Goal: Task Accomplishment & Management: Complete application form

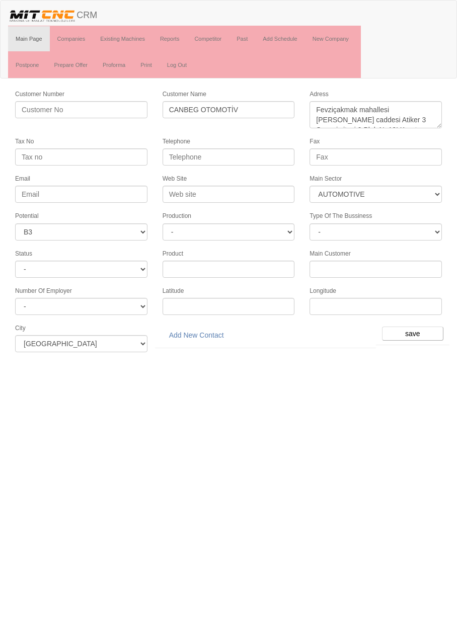
select select "370"
select select "6"
click at [212, 157] on input "0 530 794 78 03" at bounding box center [228, 156] width 132 height 17
click at [211, 156] on input "0 530 794 78 03" at bounding box center [228, 156] width 132 height 17
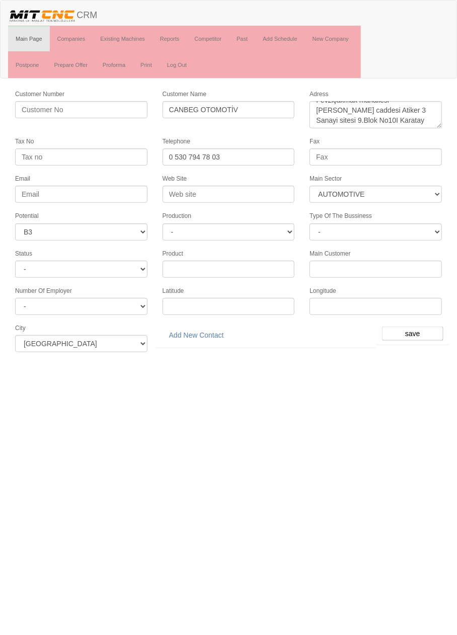
click at [217, 153] on input "0 530 794 78 03" at bounding box center [228, 156] width 132 height 17
click at [175, 154] on input "0 530 794 7803" at bounding box center [228, 156] width 132 height 17
type input "0530 794 7803"
click at [432, 329] on input "save" at bounding box center [412, 333] width 61 height 14
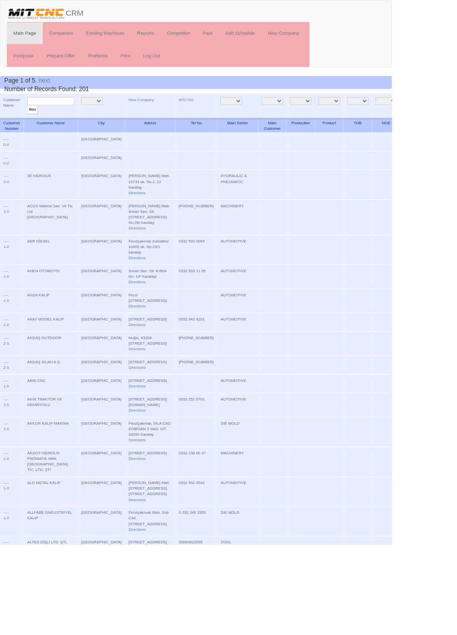
click at [49, 119] on input "text" at bounding box center [59, 118] width 55 height 10
type input "canbeg"
click at [32, 123] on input "filter" at bounding box center [38, 128] width 13 height 11
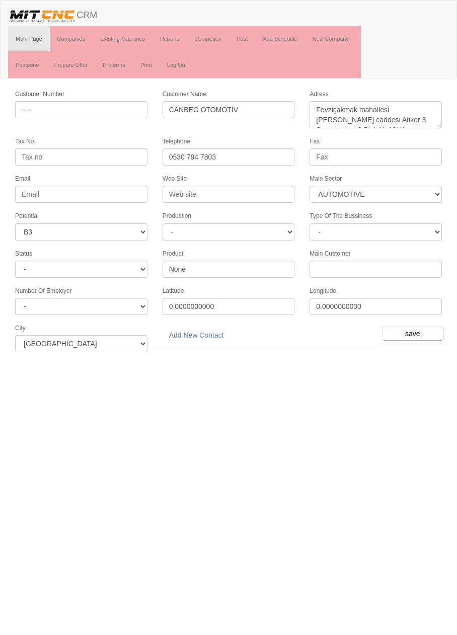
select select "370"
select select "6"
click at [216, 329] on link "Add New Contact" at bounding box center [196, 334] width 68 height 17
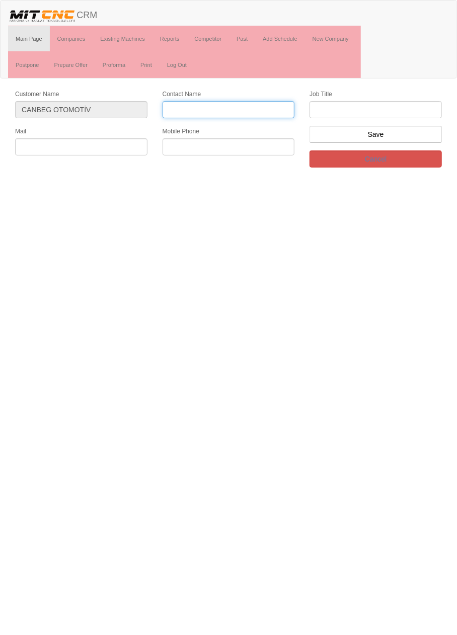
click at [190, 110] on input "Contact Name" at bounding box center [228, 109] width 132 height 17
type input "[PERSON_NAME]"
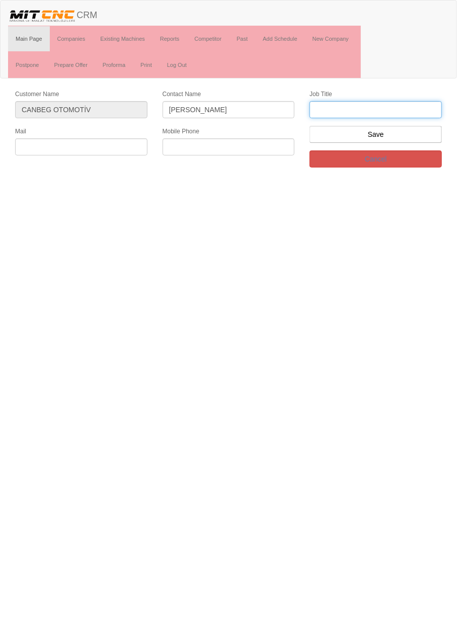
click at [412, 110] on input "text" at bounding box center [375, 109] width 132 height 17
type input "Firma sahibi"
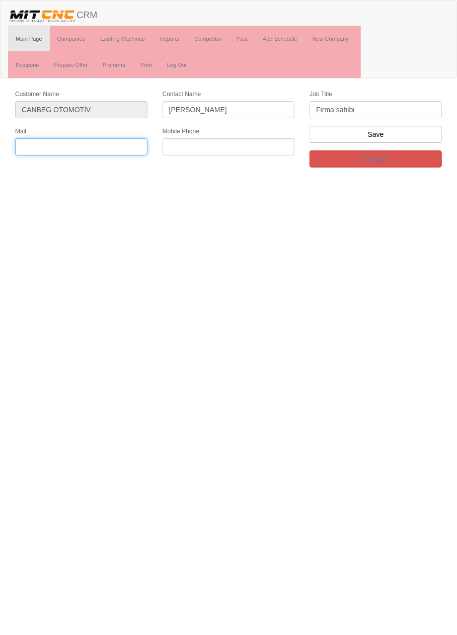
click at [120, 146] on input "text" at bounding box center [81, 146] width 132 height 17
paste input "0 530 794 78 03"
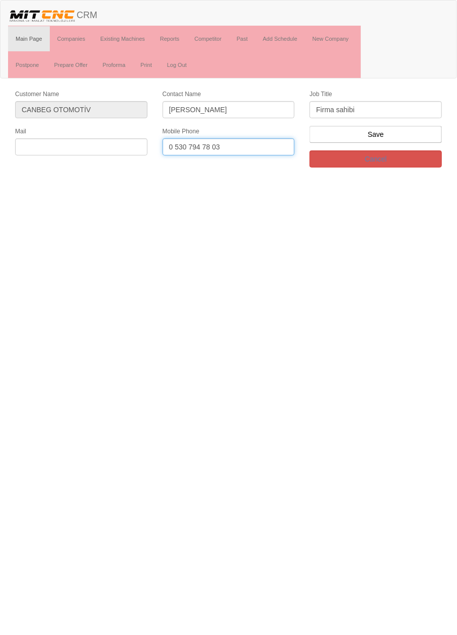
click at [212, 148] on input "0 530 794 78 03" at bounding box center [228, 146] width 132 height 17
click at [174, 146] on input "0 530 794 7803" at bounding box center [228, 146] width 132 height 17
type input "0530 794 7803"
click at [126, 143] on input "text" at bounding box center [81, 146] width 132 height 17
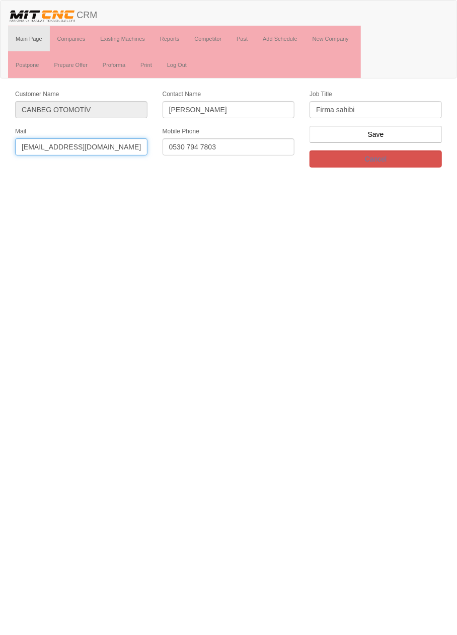
scroll to position [0, 8]
click at [41, 147] on input "muammerbaran@canbergotomotiv.com" at bounding box center [81, 146] width 132 height 17
type input "[EMAIL_ADDRESS][DOMAIN_NAME]"
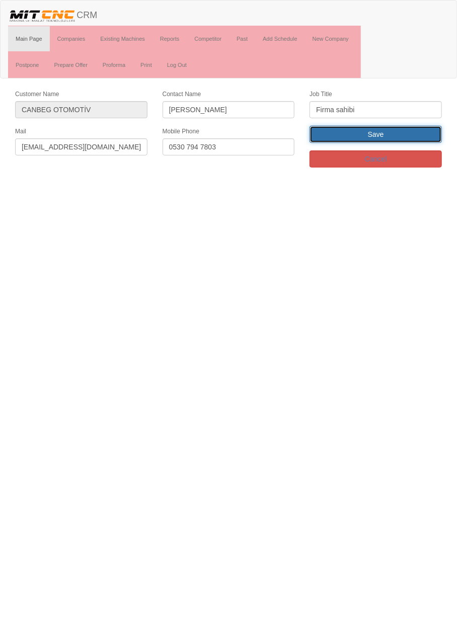
click at [411, 131] on input "Save" at bounding box center [375, 134] width 132 height 17
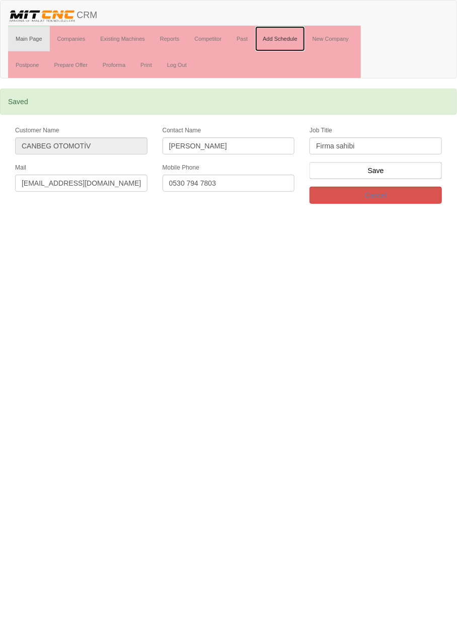
click at [283, 40] on link "Add Schedule" at bounding box center [280, 38] width 50 height 25
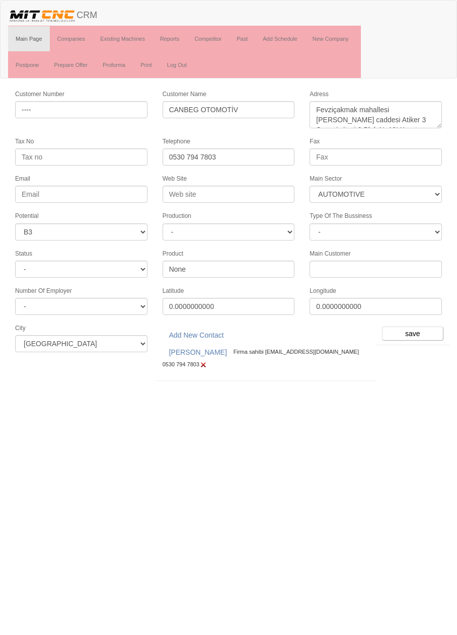
select select "370"
select select "6"
click at [417, 328] on input "save" at bounding box center [412, 333] width 61 height 14
select select "370"
select select "6"
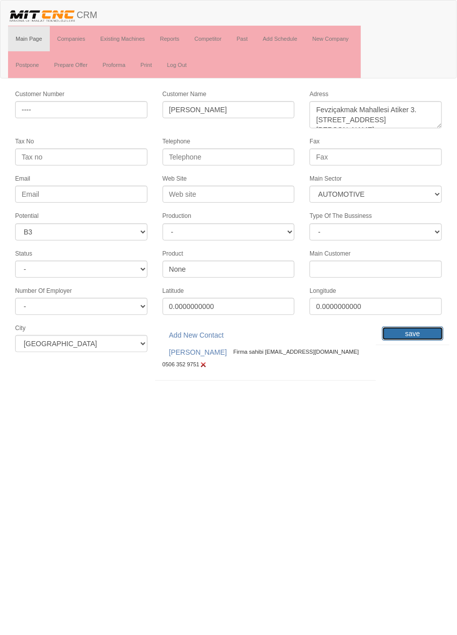
click at [415, 326] on input "save" at bounding box center [412, 333] width 61 height 14
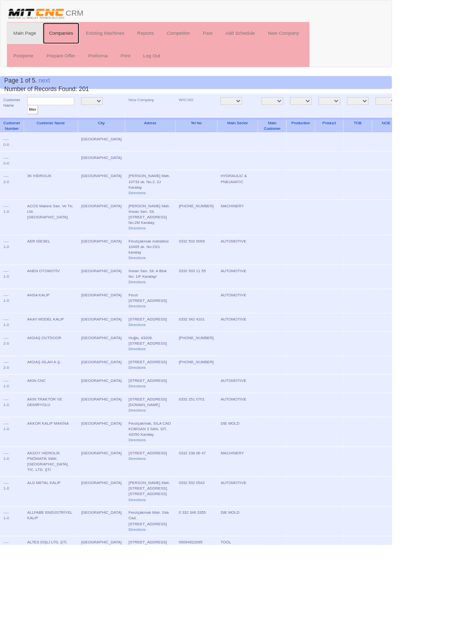
click at [73, 40] on link "Companies" at bounding box center [71, 38] width 43 height 25
click at [150, 115] on link "New Company" at bounding box center [165, 116] width 30 height 5
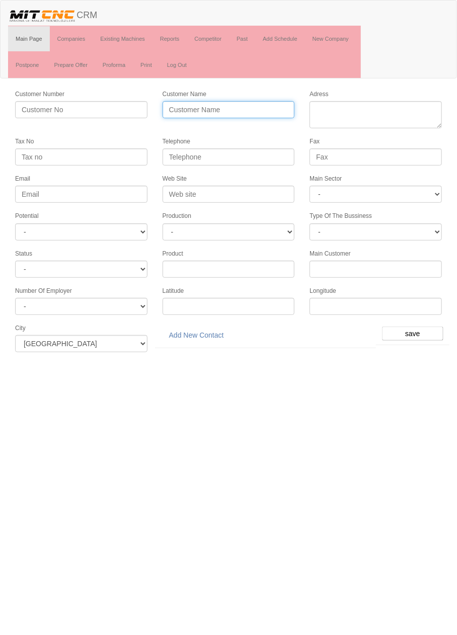
click at [193, 110] on input "Customer Name" at bounding box center [228, 109] width 132 height 17
type input "STMAK MAKİNA"
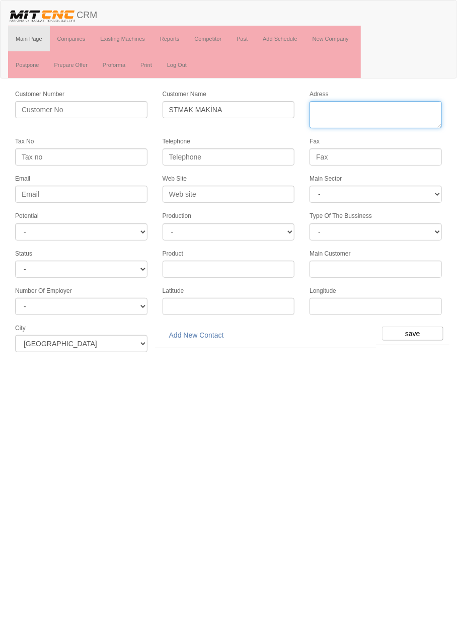
click at [382, 113] on textarea "Adress" at bounding box center [375, 114] width 132 height 27
paste textarea "Fevziçakmak Mah.,Atiker 3.Sanayi Sitesi, Gülistan Cad., No:33E, Karatay"
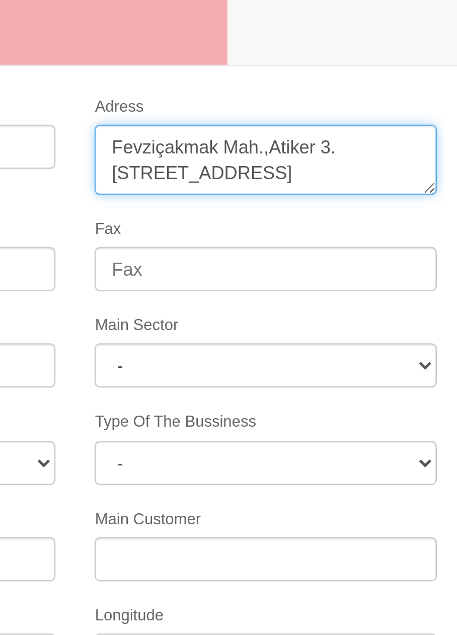
click at [408, 119] on textarea "Adress" at bounding box center [375, 114] width 132 height 27
click at [392, 119] on textarea "Adress" at bounding box center [375, 114] width 132 height 27
click at [394, 119] on textarea "Adress" at bounding box center [375, 114] width 132 height 27
click at [381, 120] on textarea "Adress" at bounding box center [375, 114] width 132 height 27
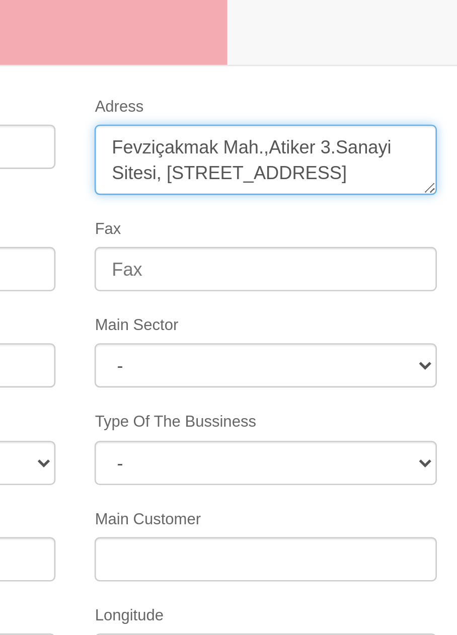
click at [337, 120] on textarea "Adress" at bounding box center [375, 114] width 132 height 27
click at [404, 109] on textarea "Adress" at bounding box center [375, 114] width 132 height 27
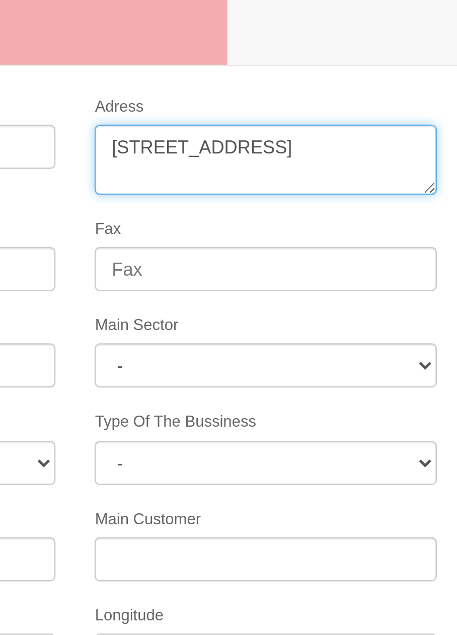
click at [379, 109] on textarea "Adress" at bounding box center [375, 114] width 132 height 27
click at [328, 118] on textarea "Adress" at bounding box center [375, 114] width 132 height 27
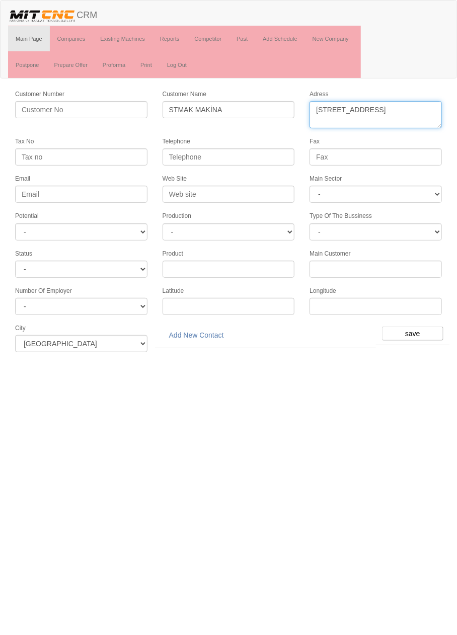
type textarea "Fevziçakmak Mahallesi Atiker 3 Sanayi Sitesi Gülistan Caddesi No 33 Karatay"
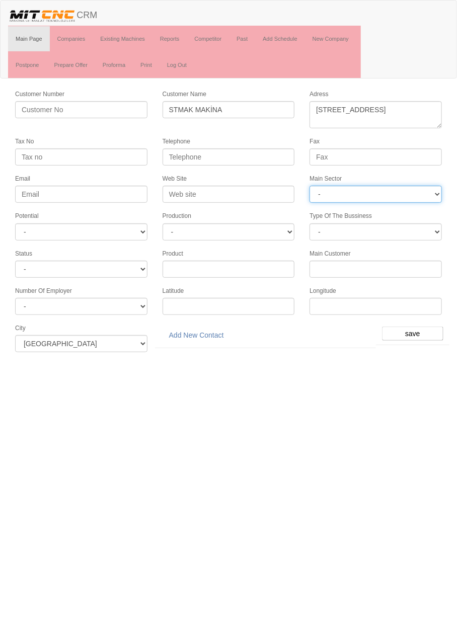
click at [392, 193] on select "- DIE MOLD MACHINERY DEFENCE ELECTRICAL COMPONENTS MEDICAL TOOL MANUFACTURING J…" at bounding box center [375, 194] width 132 height 17
select select "370"
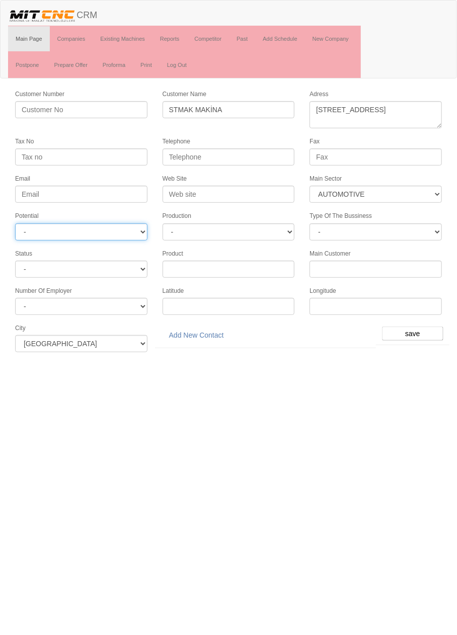
click at [117, 226] on select "- A1 A2 A3 B1 B2 B3 C1 C2 C3" at bounding box center [81, 231] width 132 height 17
select select "6"
paste input "0 543 310 51 70"
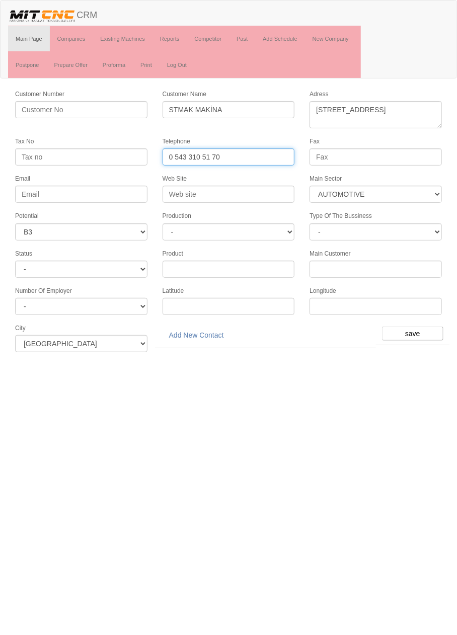
click at [212, 157] on input "0 543 310 51 70" at bounding box center [228, 156] width 132 height 17
click at [172, 155] on input "0 543 310 5170" at bounding box center [228, 156] width 132 height 17
click at [174, 155] on input "0 543 310 5170" at bounding box center [228, 156] width 132 height 17
click at [255, 151] on input "0543 310 5170" at bounding box center [228, 156] width 132 height 17
click at [260, 151] on input "0543 310 5170" at bounding box center [228, 156] width 132 height 17
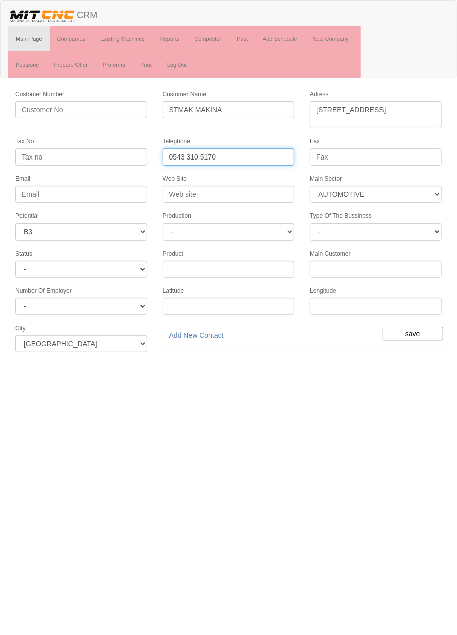
click at [257, 152] on input "0543 310 5170" at bounding box center [228, 156] width 132 height 17
click at [264, 155] on input "0543 310 5170" at bounding box center [228, 156] width 132 height 17
click at [261, 155] on input "0543 310 5170" at bounding box center [228, 156] width 132 height 17
click at [256, 155] on input "0543 310 5170" at bounding box center [228, 156] width 132 height 17
type input "0543 310 5170"
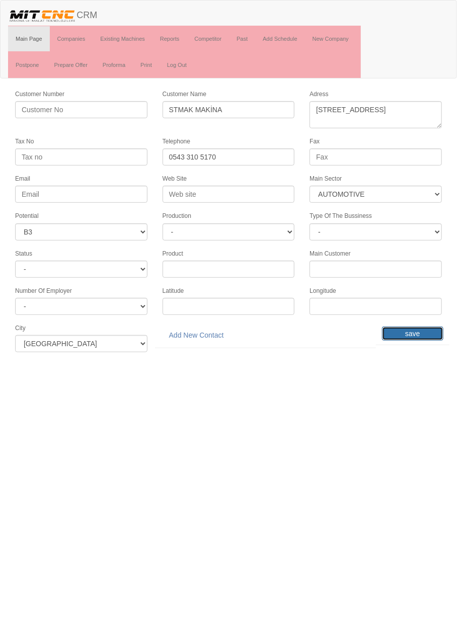
click at [418, 326] on input "save" at bounding box center [412, 333] width 61 height 14
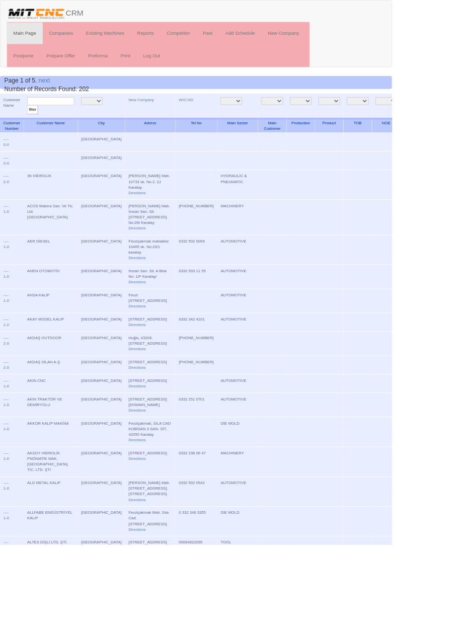
click at [68, 114] on input "text" at bounding box center [59, 118] width 55 height 10
type input "d"
type input "Stma"
click at [32, 123] on input "filter" at bounding box center [38, 128] width 13 height 11
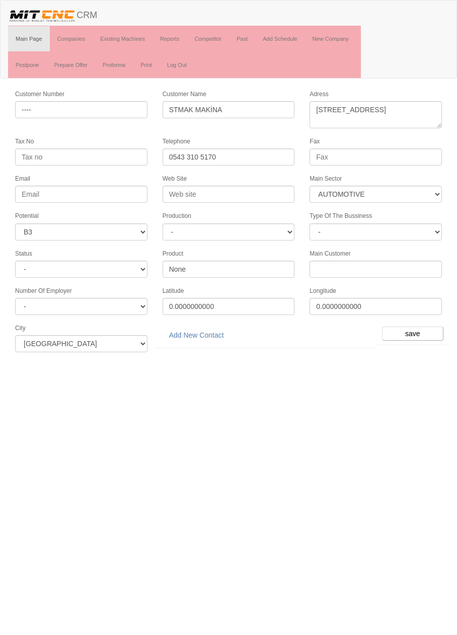
select select "370"
select select "6"
click at [215, 329] on link "Add New Contact" at bounding box center [196, 334] width 68 height 17
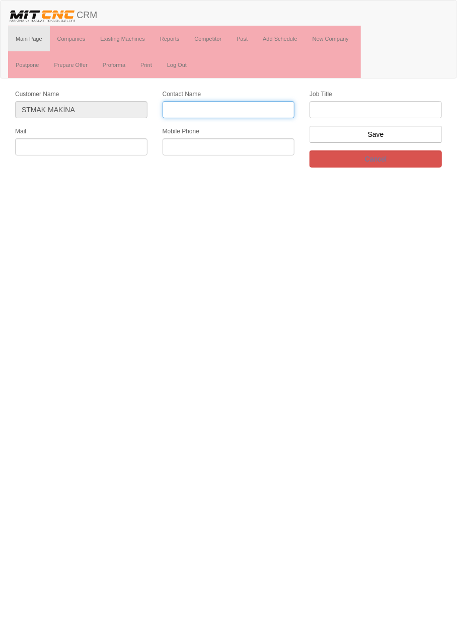
click at [249, 110] on input "Contact Name" at bounding box center [228, 109] width 132 height 17
click at [259, 108] on input "Contact Name" at bounding box center [228, 109] width 132 height 17
click at [185, 109] on input "[PERSON_NAME]" at bounding box center [228, 109] width 132 height 17
type input "[PERSON_NAME]"
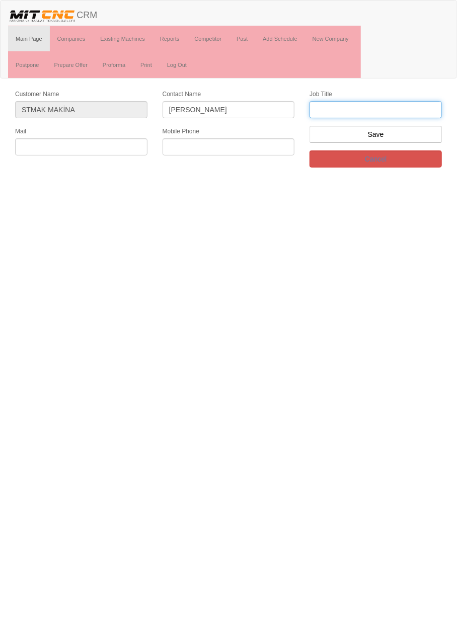
click at [389, 110] on input "text" at bounding box center [375, 109] width 132 height 17
click at [384, 108] on input "Firma Sahibi" at bounding box center [375, 109] width 132 height 17
click at [382, 106] on input "Firma Sahibi" at bounding box center [375, 109] width 132 height 17
type input "Genel Müdür"
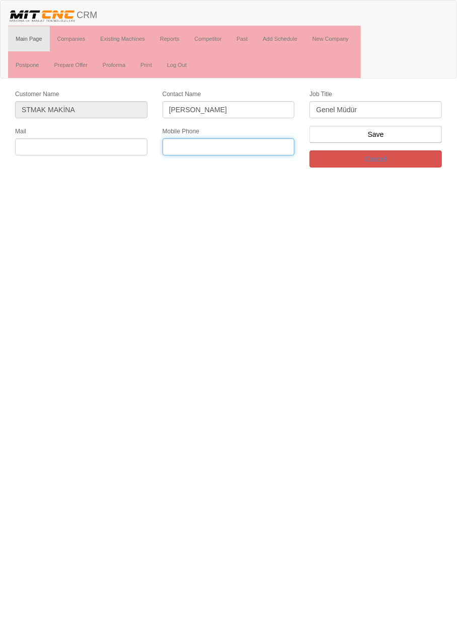
click at [204, 146] on input "text" at bounding box center [228, 146] width 132 height 17
click at [250, 144] on input "text" at bounding box center [228, 146] width 132 height 17
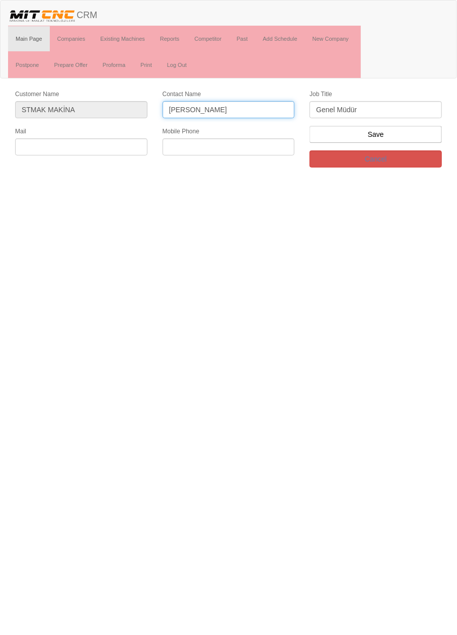
click at [179, 111] on input "[PERSON_NAME]" at bounding box center [228, 109] width 132 height 17
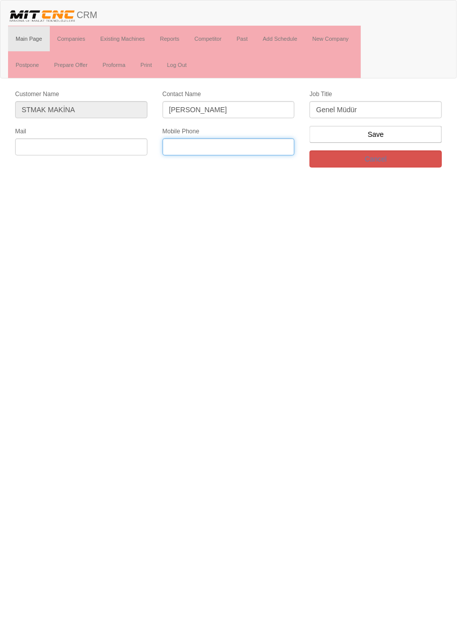
click at [240, 149] on input "text" at bounding box center [228, 146] width 132 height 17
paste input "0543 310 5170"
type input "0543 310 5170"
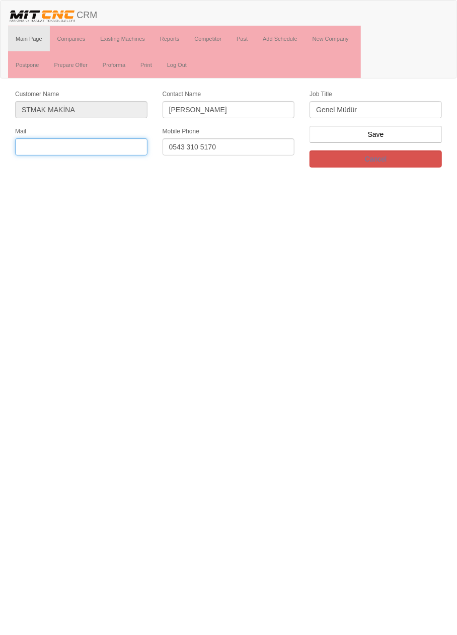
click at [111, 144] on input "text" at bounding box center [81, 146] width 132 height 17
type input "[EMAIL_ADDRESS][DOMAIN_NAME]"
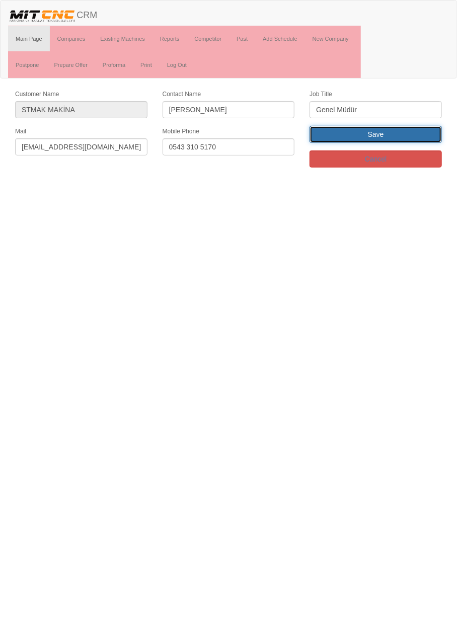
click at [405, 131] on input "Save" at bounding box center [375, 134] width 132 height 17
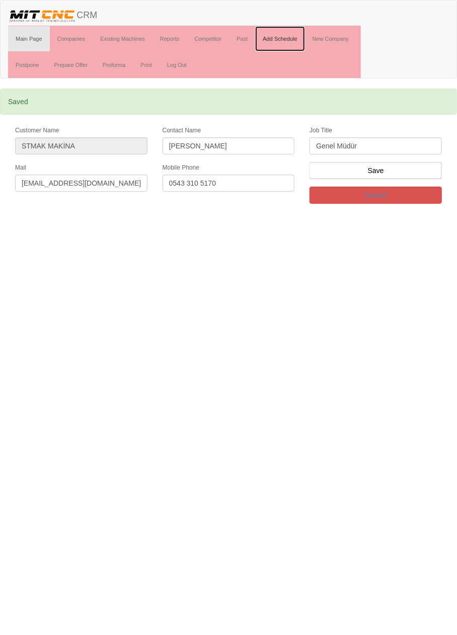
click at [282, 38] on link "Add Schedule" at bounding box center [280, 38] width 50 height 25
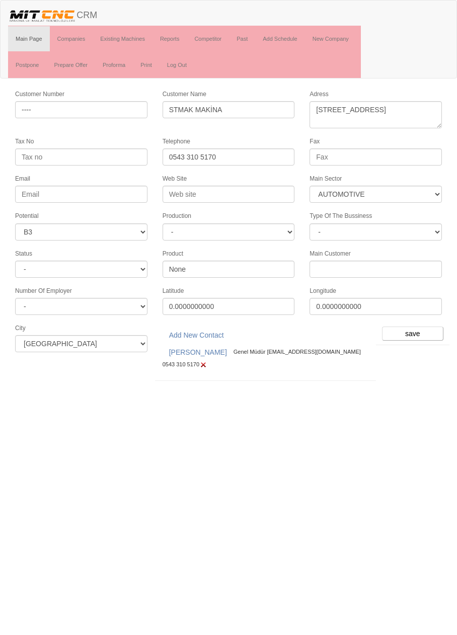
select select "370"
select select "6"
click at [412, 326] on input "save" at bounding box center [412, 333] width 61 height 14
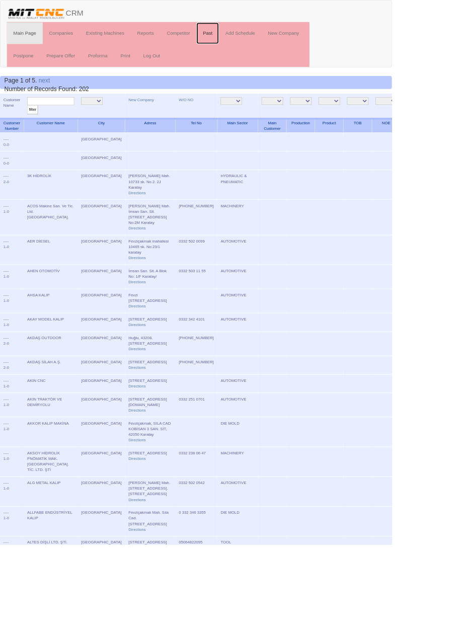
click at [242, 37] on link "Past" at bounding box center [242, 38] width 26 height 25
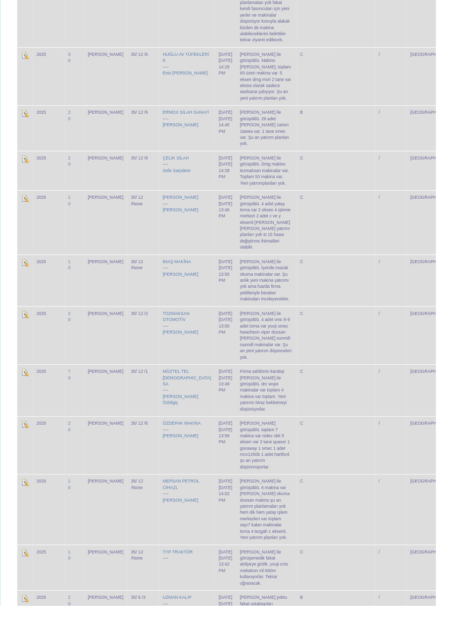
scroll to position [2712, 0]
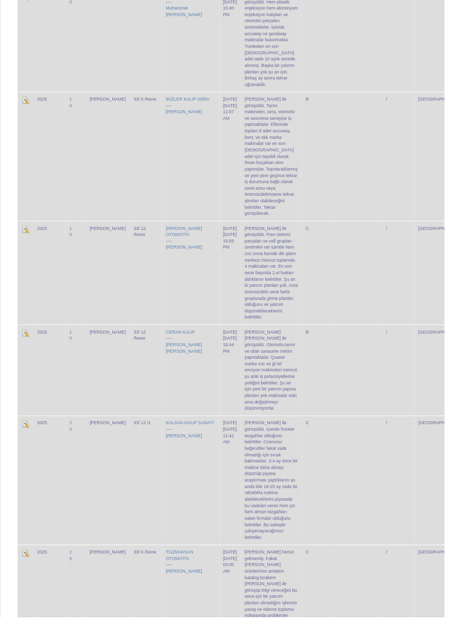
scroll to position [3447, 0]
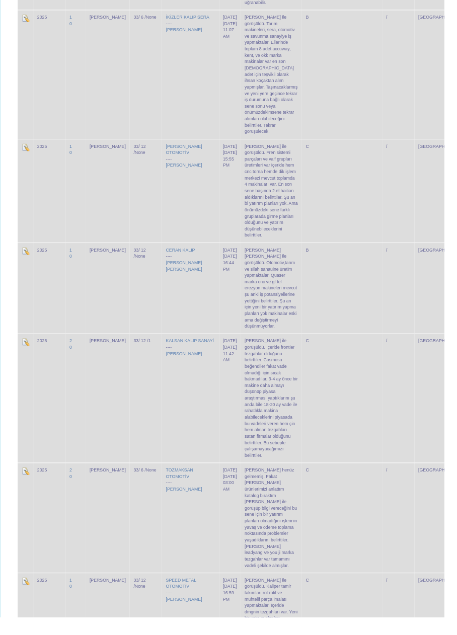
click at [247, 476] on td "[PERSON_NAME] henüz gelmemiş. Fakat [PERSON_NAME] ürünlerimizi anlattım katalog…" at bounding box center [278, 532] width 63 height 113
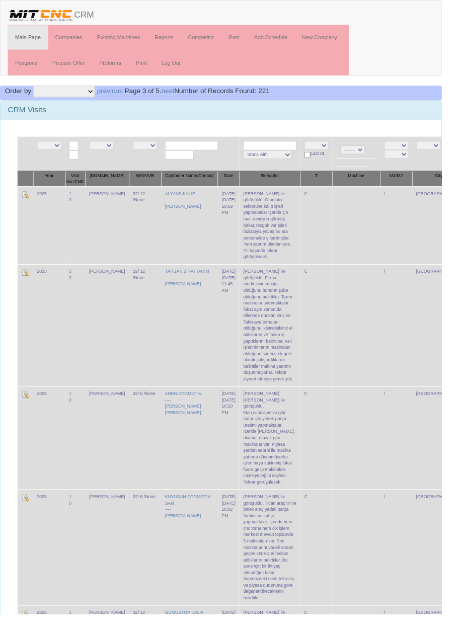
click at [187, 148] on input "text" at bounding box center [198, 151] width 55 height 10
click at [244, 38] on link "Past" at bounding box center [242, 38] width 26 height 25
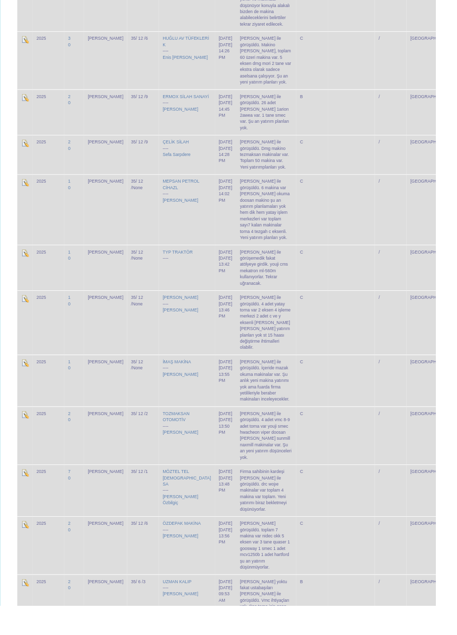
scroll to position [2676, 0]
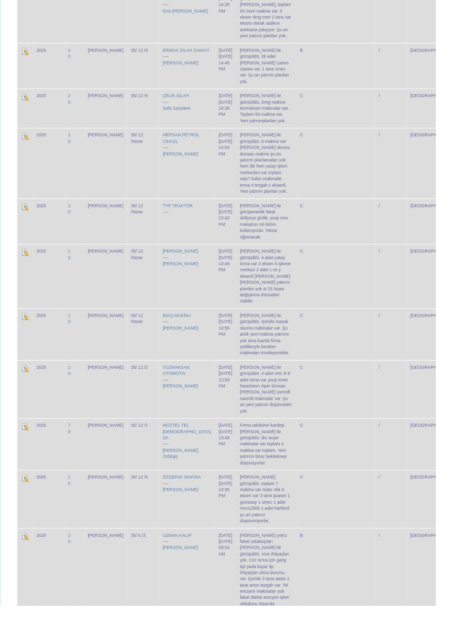
click at [56, 554] on td "2025" at bounding box center [50, 614] width 33 height 120
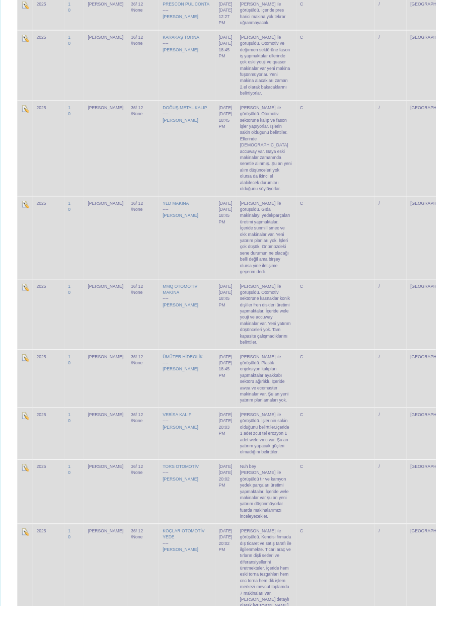
scroll to position [788, 0]
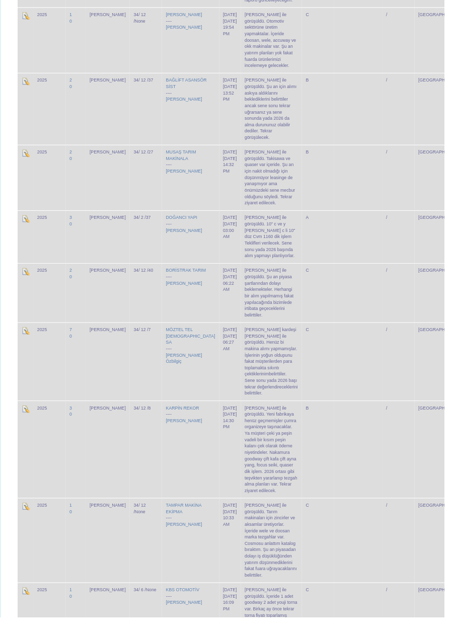
scroll to position [1324, 0]
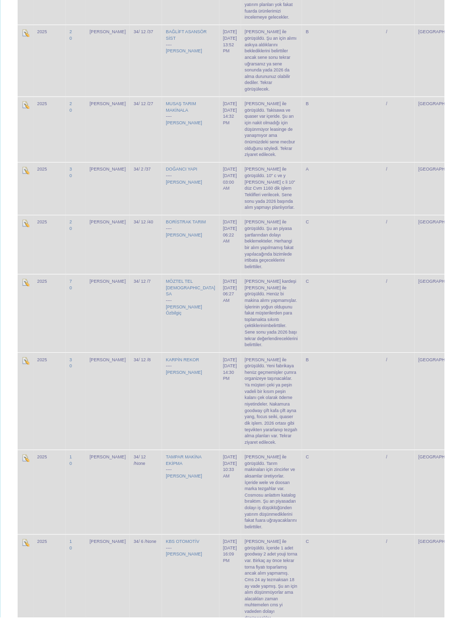
click at [426, 462] on td "[GEOGRAPHIC_DATA]" at bounding box center [453, 505] width 55 height 87
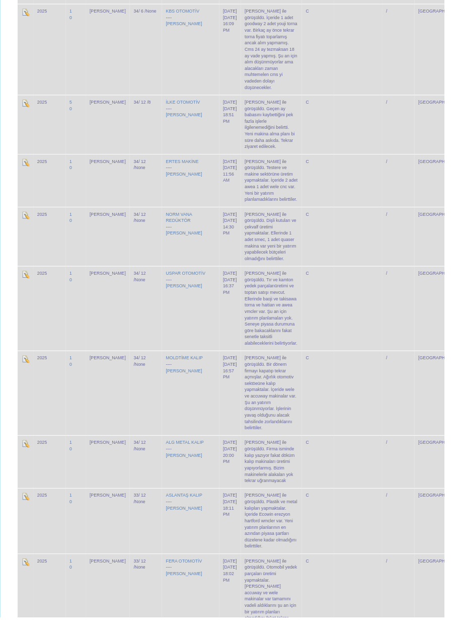
scroll to position [2030, 0]
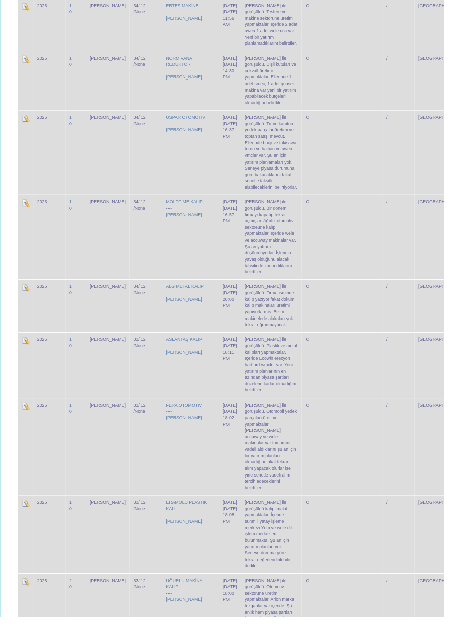
click at [393, 509] on td "/" at bounding box center [409, 549] width 33 height 80
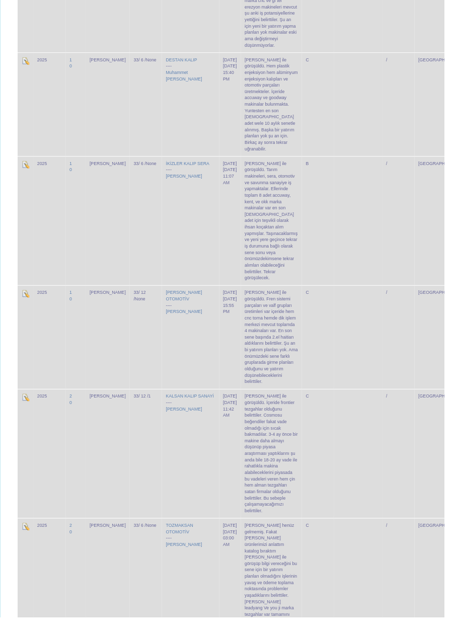
scroll to position [3447, 0]
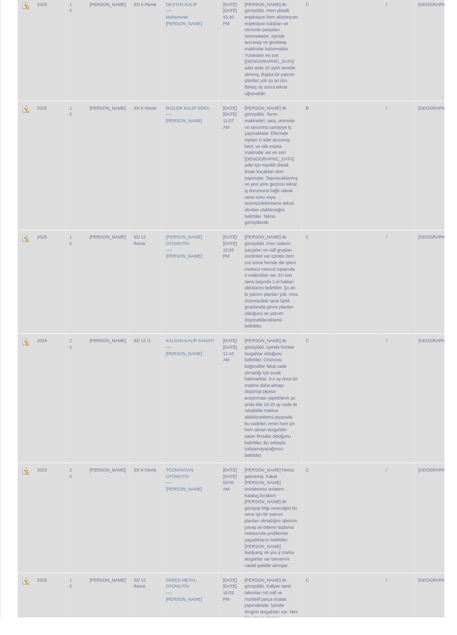
click at [393, 476] on td "/" at bounding box center [409, 532] width 33 height 113
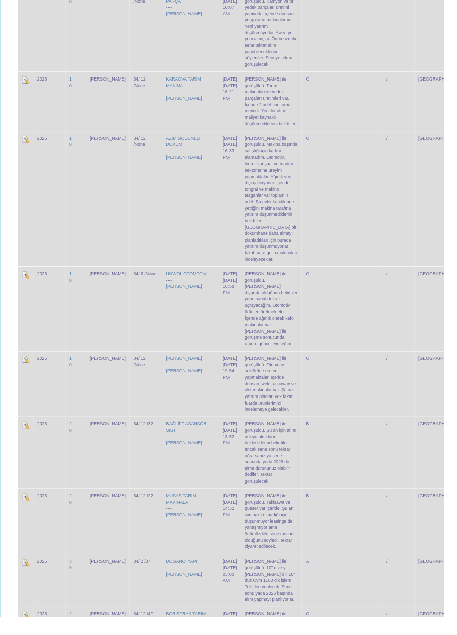
scroll to position [0, 0]
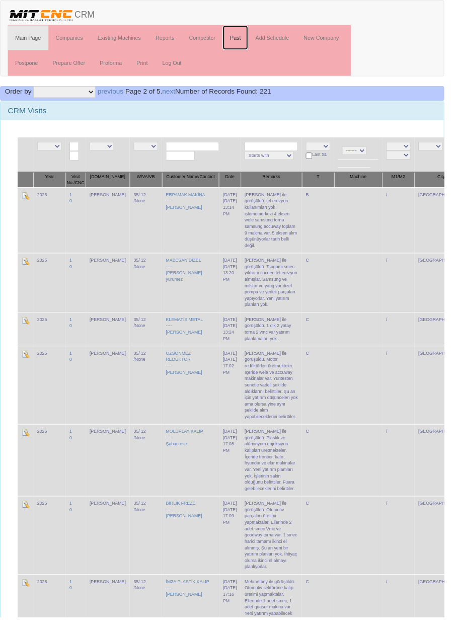
click at [244, 38] on link "Past" at bounding box center [242, 38] width 26 height 25
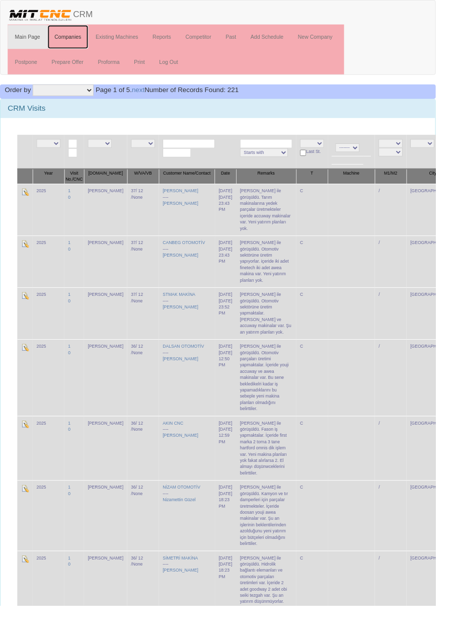
click at [70, 38] on link "Companies" at bounding box center [71, 38] width 43 height 25
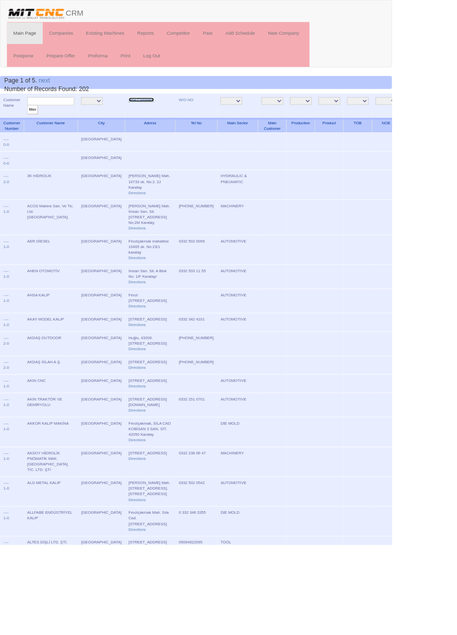
click at [150, 115] on link "New Company" at bounding box center [165, 116] width 30 height 5
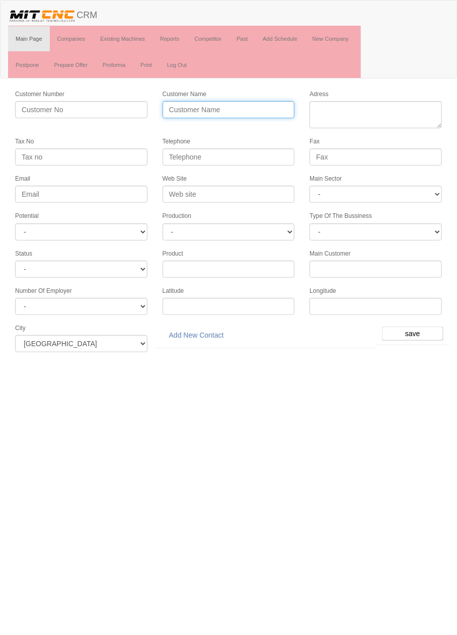
click at [262, 111] on input "Customer Name" at bounding box center [228, 109] width 132 height 17
type input "PARS MAKİNA"
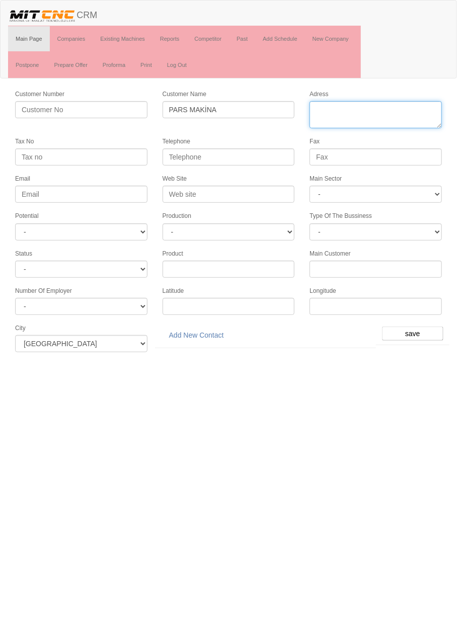
click at [385, 111] on textarea "Adress" at bounding box center [375, 114] width 132 height 27
paste textarea "Fevziçakmak, Gülistan Cd., 42050 Karatay"
click at [359, 110] on textarea "Adress" at bounding box center [375, 114] width 132 height 27
click at [365, 108] on textarea "Adress" at bounding box center [375, 114] width 132 height 27
click at [434, 110] on textarea "Adress" at bounding box center [375, 114] width 132 height 27
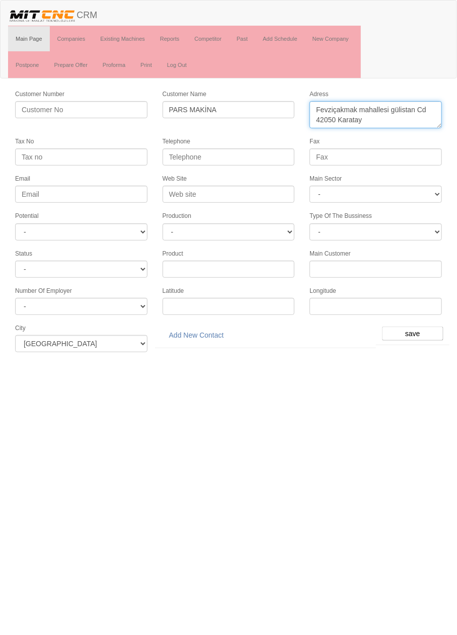
click at [336, 119] on textarea "Adress" at bounding box center [375, 114] width 132 height 27
click at [435, 114] on textarea "Adress" at bounding box center [375, 114] width 132 height 27
click at [428, 112] on textarea "Adress" at bounding box center [375, 114] width 132 height 27
type textarea "[STREET_ADDRESS]"
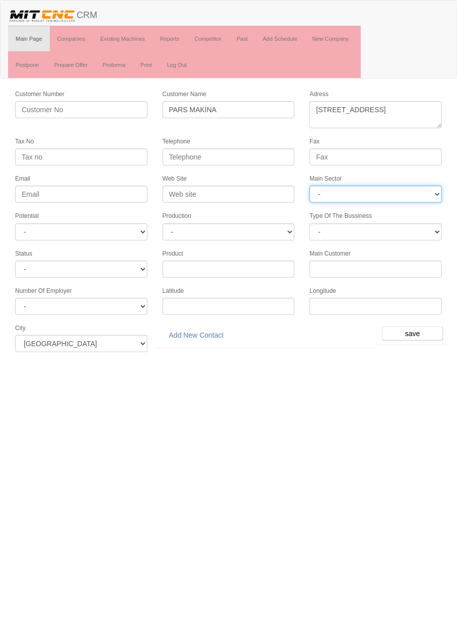
click at [392, 194] on select "- DIE MOLD MACHINERY DEFENCE ELECTRICAL COMPONENTS MEDICAL TOOL MANUFACTURING J…" at bounding box center [375, 194] width 132 height 17
select select "370"
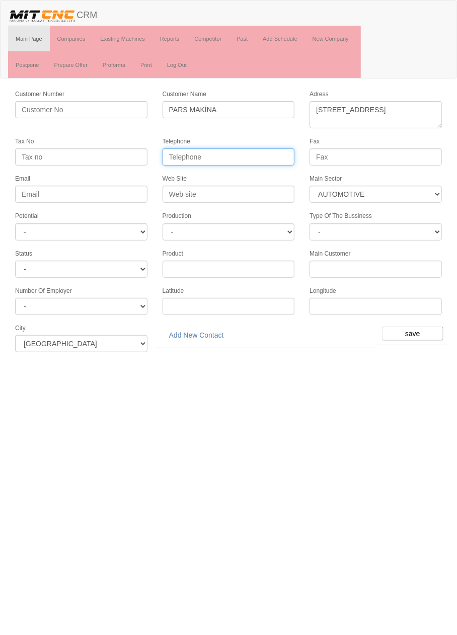
paste input "0 332 251 08 25"
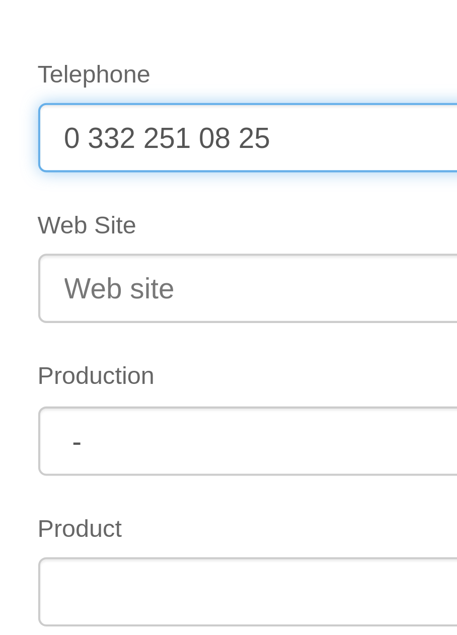
click at [212, 155] on input "0 332 251 08 25" at bounding box center [228, 156] width 132 height 17
click at [175, 156] on input "0 332 251 0825" at bounding box center [228, 156] width 132 height 17
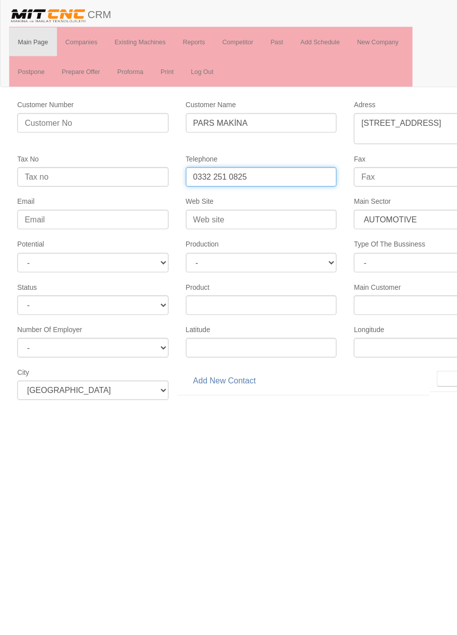
type input "0332 251 0825"
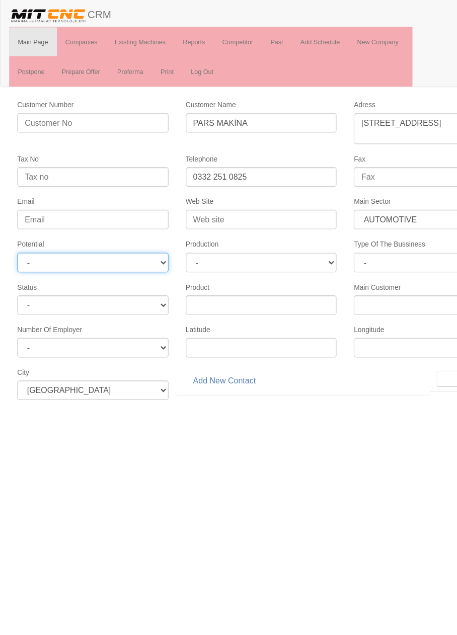
click at [127, 229] on select "- A1 A2 A3 B1 B2 B3 C1 C2 C3" at bounding box center [81, 231] width 132 height 17
select select "6"
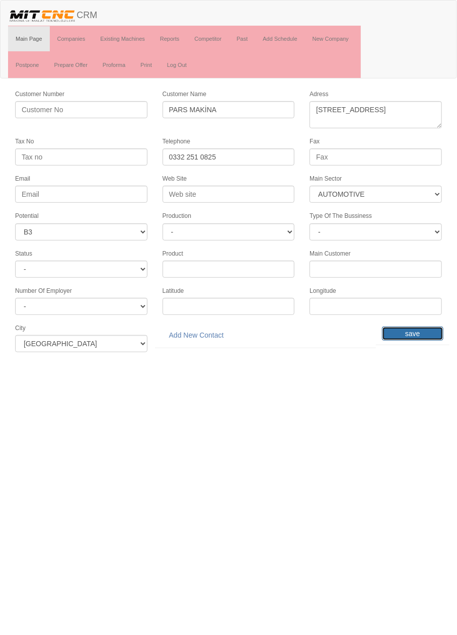
click at [416, 326] on input "save" at bounding box center [412, 333] width 61 height 14
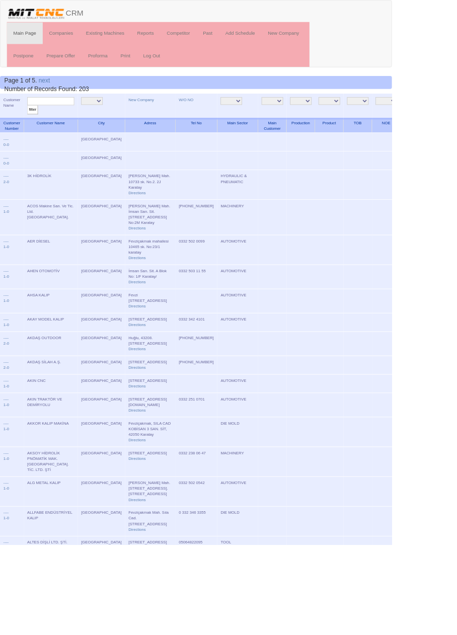
click at [62, 117] on input "text" at bounding box center [59, 118] width 55 height 10
type input "pars"
click at [32, 123] on input "filter" at bounding box center [38, 128] width 13 height 11
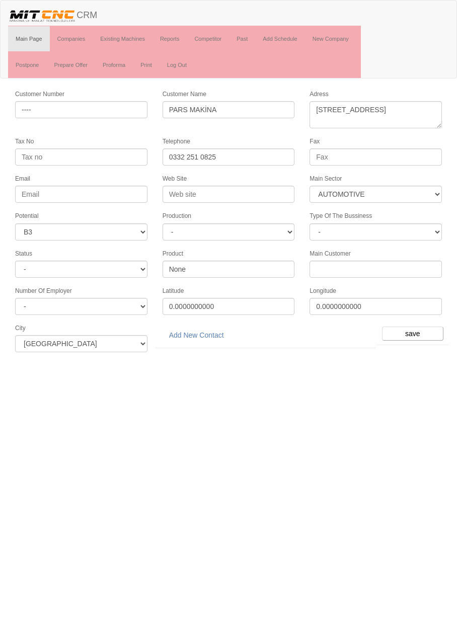
select select "370"
select select "6"
click at [207, 326] on link "Add New Contact" at bounding box center [196, 334] width 68 height 17
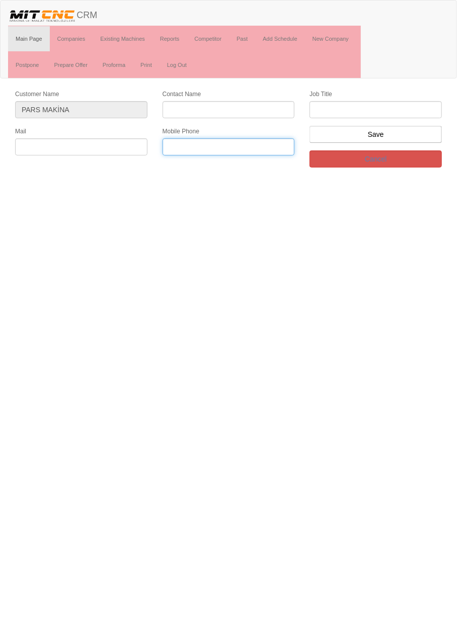
paste input "[PHONE_NUMBER]"
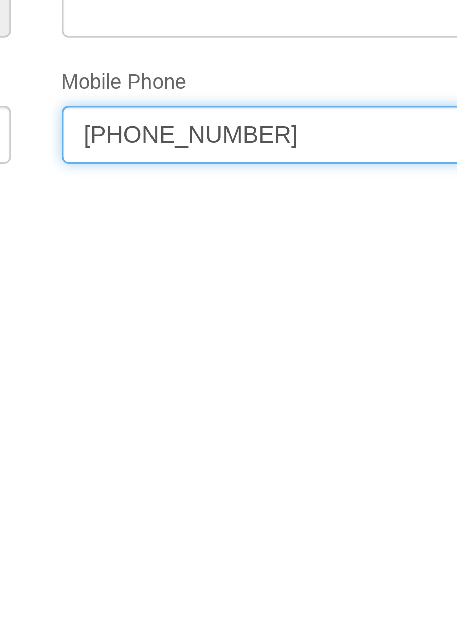
click at [202, 145] on input "[PHONE_NUMBER]" at bounding box center [228, 146] width 132 height 17
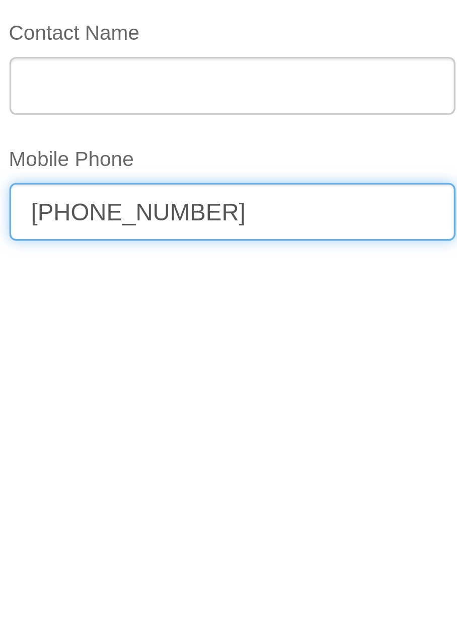
click at [184, 145] on input "[PHONE_NUMBER]" at bounding box center [228, 146] width 132 height 17
click at [186, 144] on input "[PHONE_NUMBER]" at bounding box center [228, 146] width 132 height 17
click at [172, 146] on input "([PHONE_NUMBER]" at bounding box center [228, 146] width 132 height 17
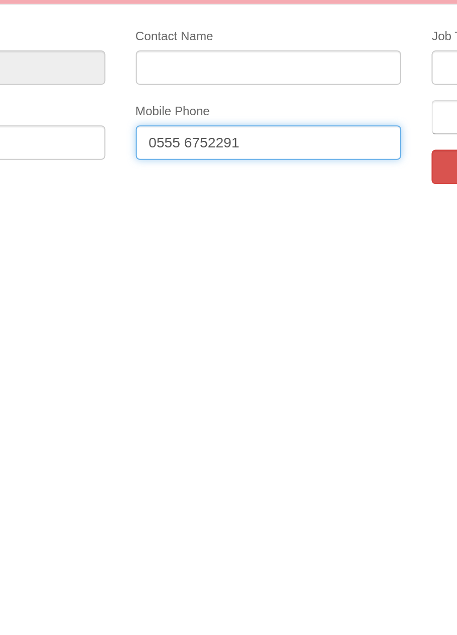
click at [200, 144] on input "0555 6752291" at bounding box center [228, 146] width 132 height 17
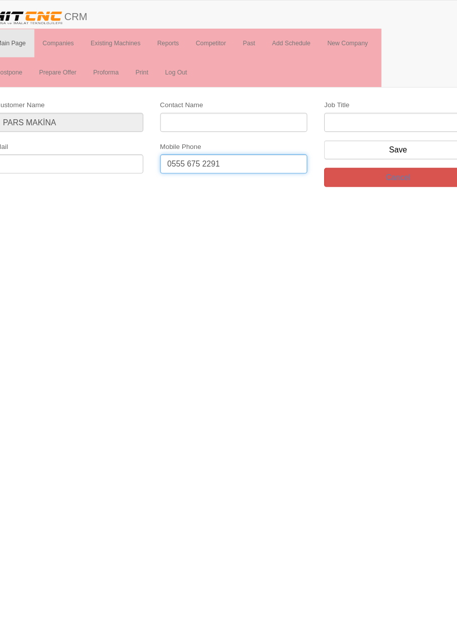
type input "0555 675 2291"
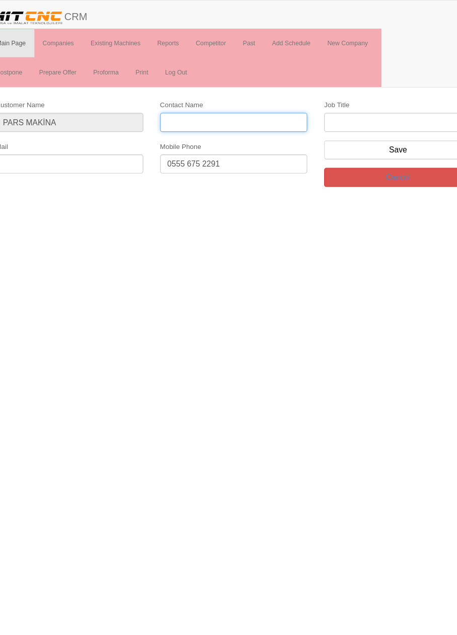
click at [214, 110] on input "Contact Name" at bounding box center [228, 109] width 132 height 17
type input "[PERSON_NAME]"
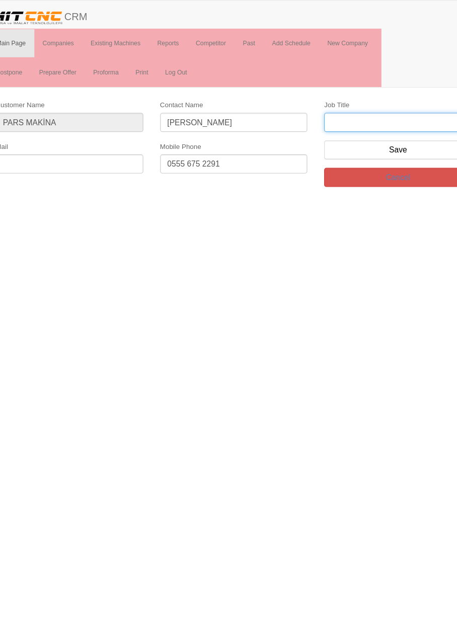
click at [376, 110] on input "text" at bounding box center [375, 109] width 132 height 17
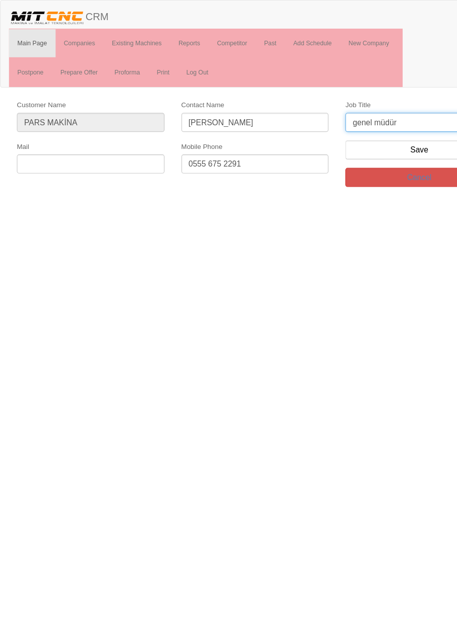
type input "genel müdür"
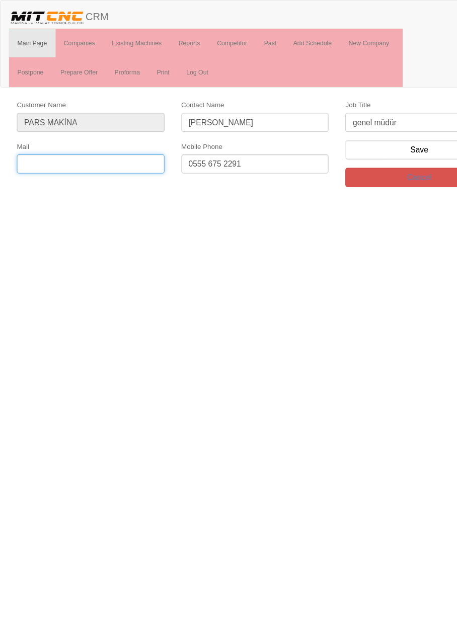
click at [115, 144] on input "text" at bounding box center [81, 146] width 132 height 17
type input "[EMAIL_ADDRESS][DOMAIN_NAME]"
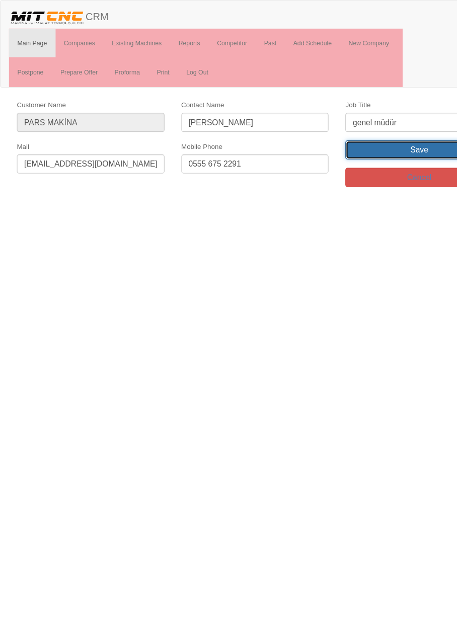
click at [377, 133] on input "Save" at bounding box center [375, 134] width 132 height 17
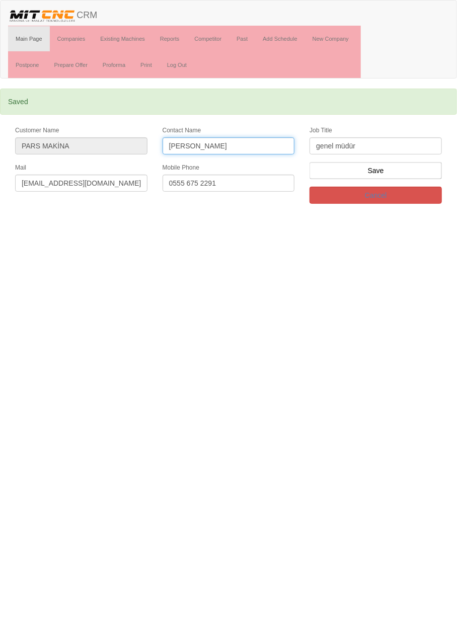
click at [259, 145] on input "[PERSON_NAME]" at bounding box center [228, 145] width 132 height 17
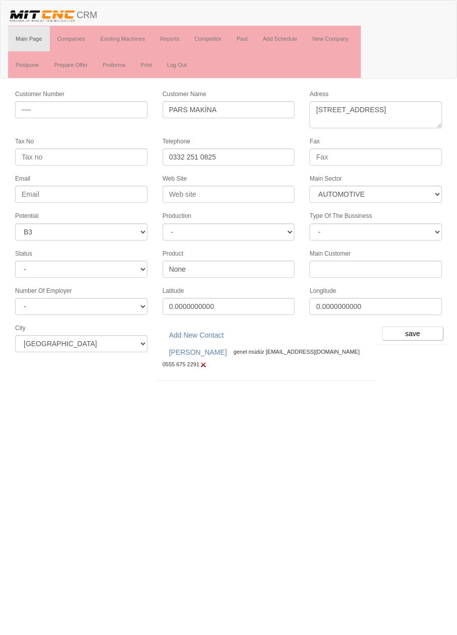
select select "370"
select select "6"
click at [197, 348] on link "[PERSON_NAME]" at bounding box center [197, 352] width 71 height 17
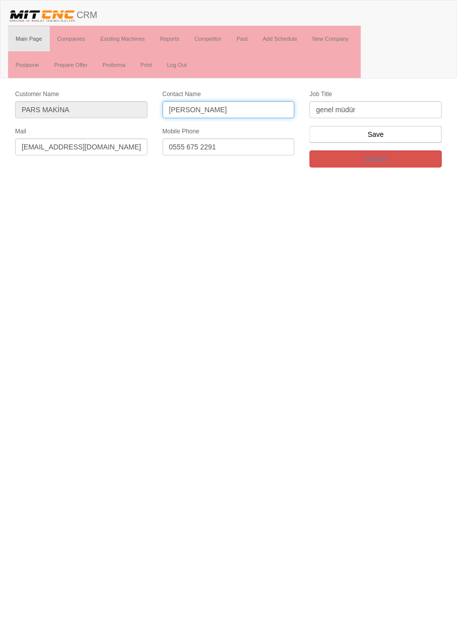
click at [239, 112] on input "Hüseyin Arslan" at bounding box center [228, 109] width 132 height 17
click at [192, 112] on input "Hüseyin Arslan" at bounding box center [228, 109] width 132 height 17
type input "Ahmet Arslan"
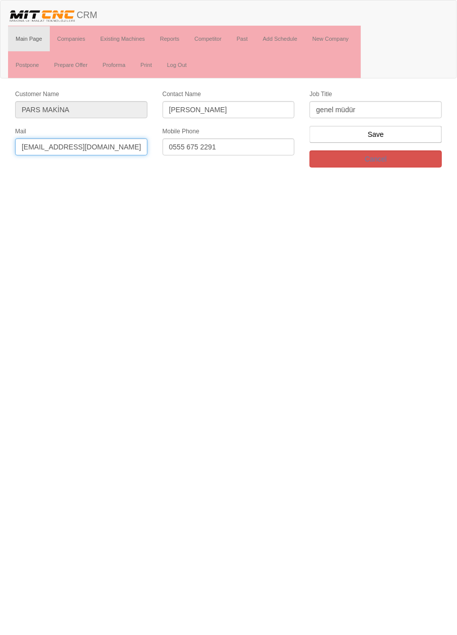
click at [107, 142] on input "info@parsmakina.com.tr" at bounding box center [81, 146] width 132 height 17
click at [114, 144] on input "info@parsmakina.com.tr" at bounding box center [81, 146] width 132 height 17
type input "info"
type input "P"
type input "parsmakinaklp@gmail.com"
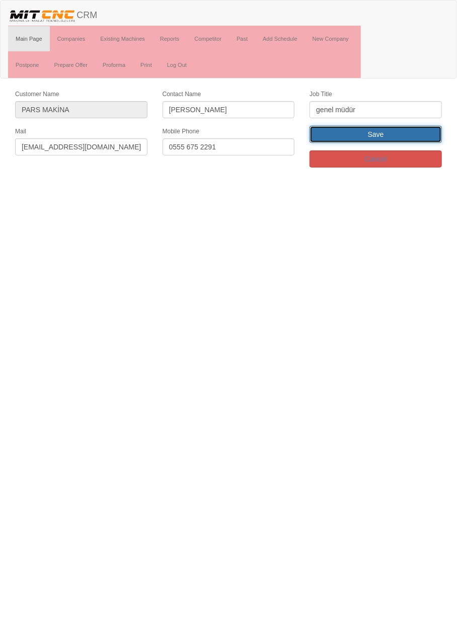
click at [399, 131] on input "Save" at bounding box center [375, 134] width 132 height 17
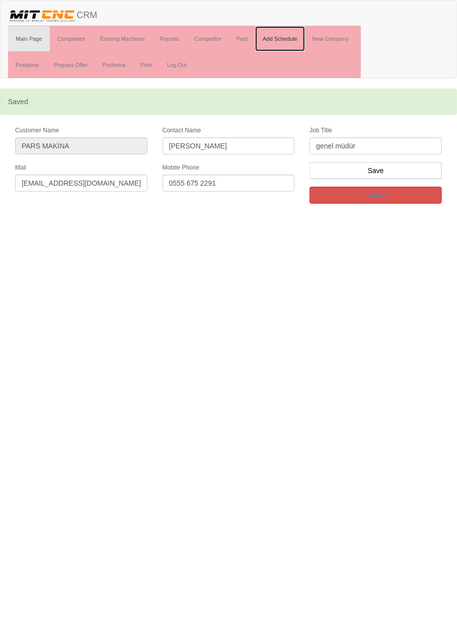
click at [284, 39] on link "Add Schedule" at bounding box center [280, 38] width 50 height 25
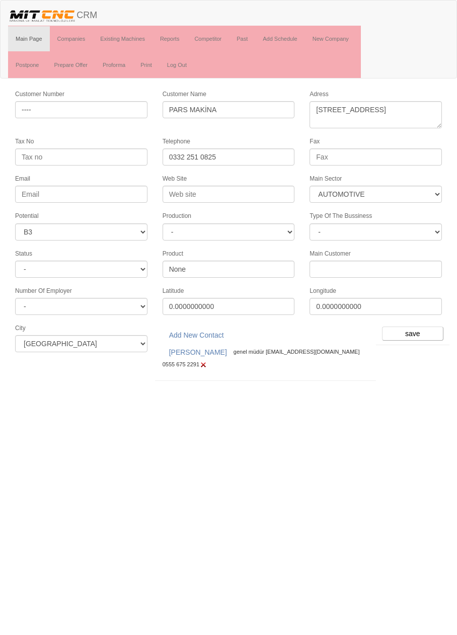
select select "370"
select select "6"
click at [417, 329] on input "save" at bounding box center [412, 333] width 61 height 14
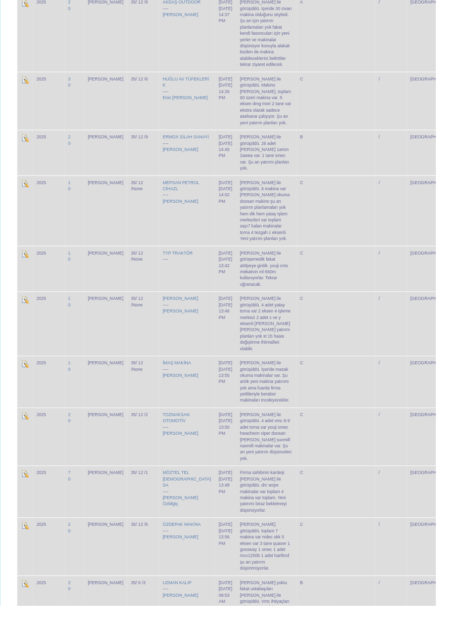
scroll to position [2712, 0]
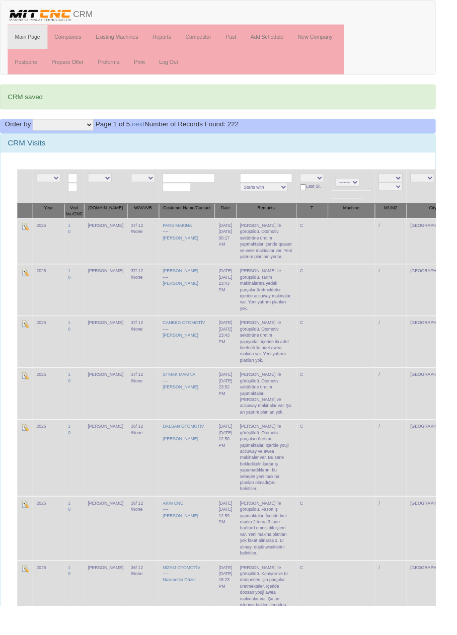
scroll to position [60, 0]
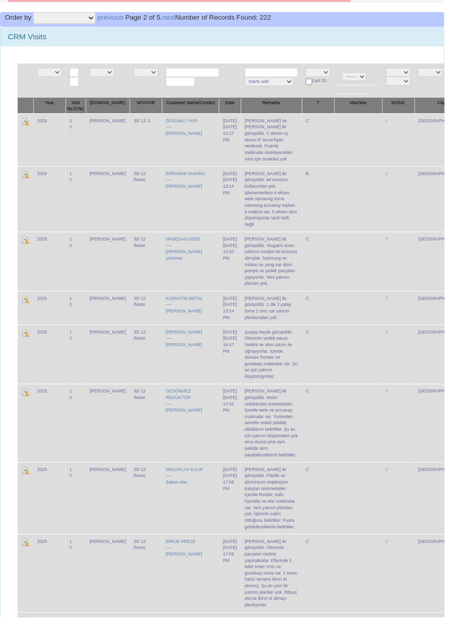
scroll to position [80, 0]
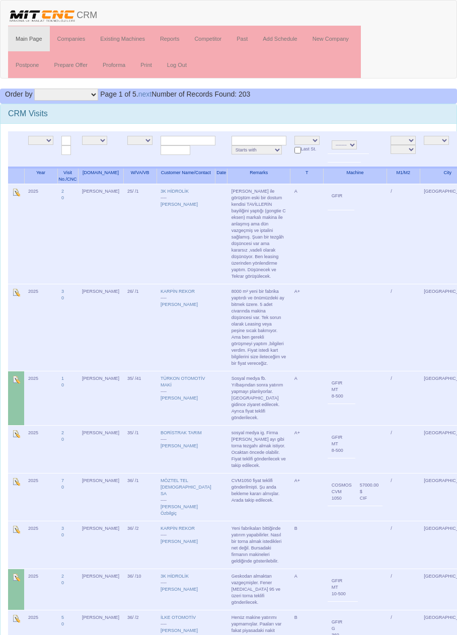
click at [185, 139] on input "text" at bounding box center [187, 141] width 55 height 10
click at [194, 151] on link "YANK I OTOMOTİV" at bounding box center [187, 153] width 79 height 11
type input "[PERSON_NAME]"
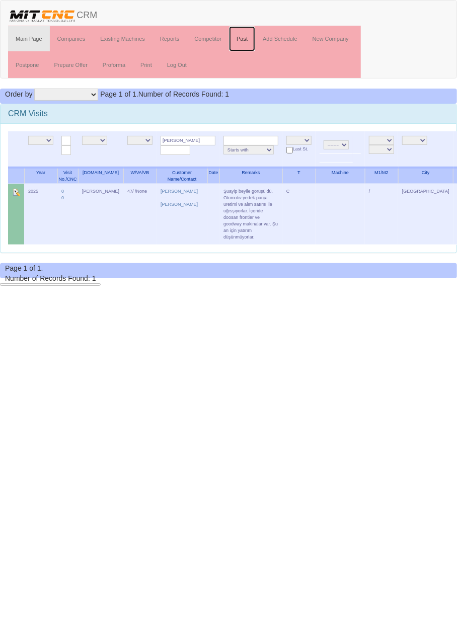
click at [244, 39] on link "Past" at bounding box center [242, 38] width 26 height 25
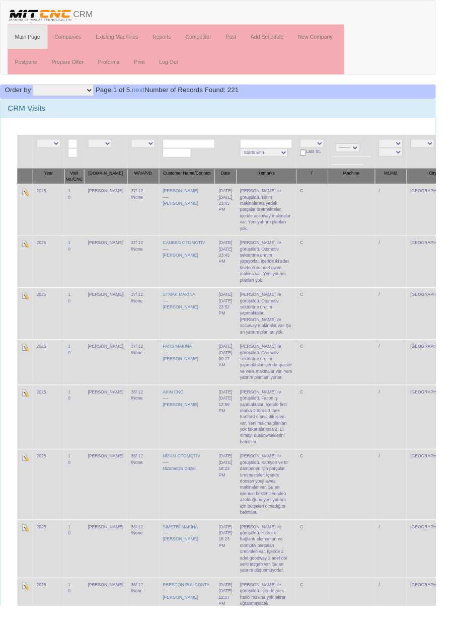
click at [191, 146] on input "text" at bounding box center [198, 151] width 55 height 10
click at [207, 149] on input "yank" at bounding box center [198, 151] width 55 height 10
click at [212, 163] on link "YANK I OTOMOTİV" at bounding box center [197, 163] width 79 height 11
type input "[PERSON_NAME]"
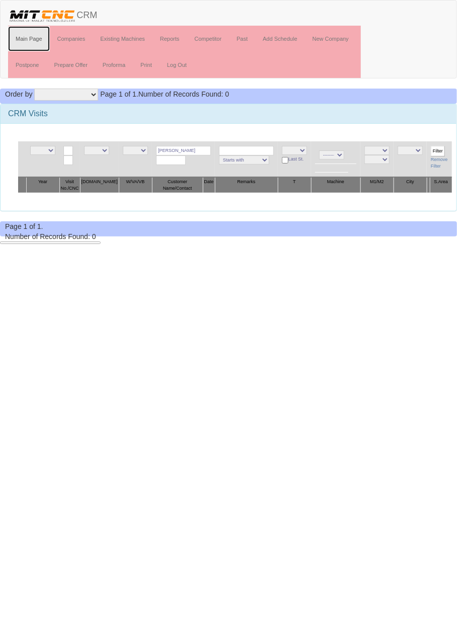
click at [35, 37] on link "Main Page" at bounding box center [29, 38] width 42 height 25
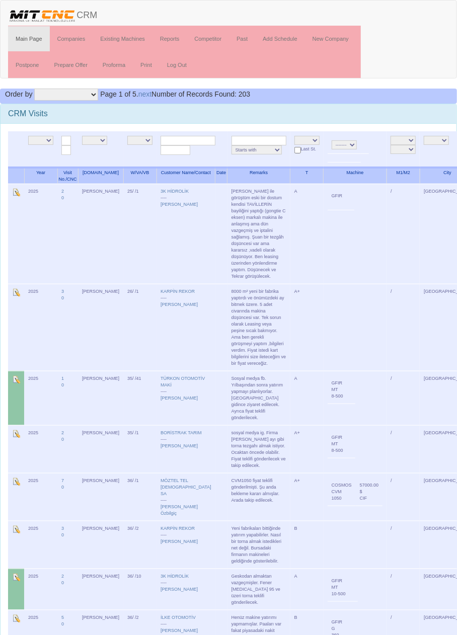
click at [184, 140] on input "text" at bounding box center [187, 141] width 55 height 10
click at [201, 153] on link "YANK I OTOMOTİV" at bounding box center [187, 153] width 79 height 11
type input "[PERSON_NAME]"
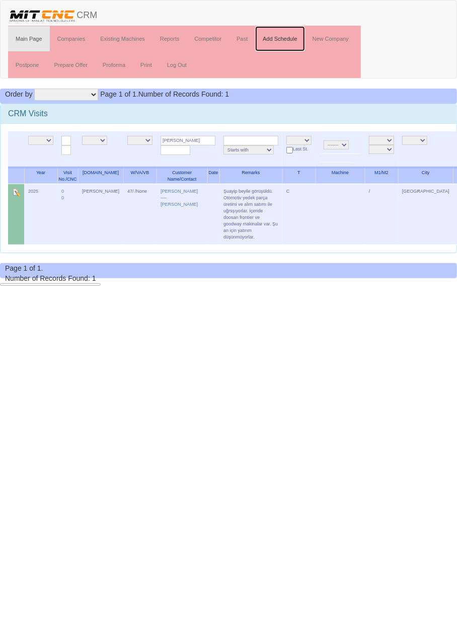
click at [286, 38] on link "Add Schedule" at bounding box center [280, 38] width 50 height 25
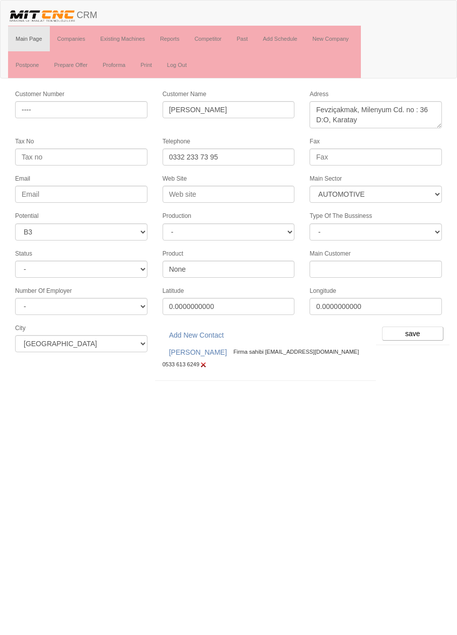
select select "370"
select select "6"
click at [419, 326] on input "save" at bounding box center [412, 333] width 61 height 14
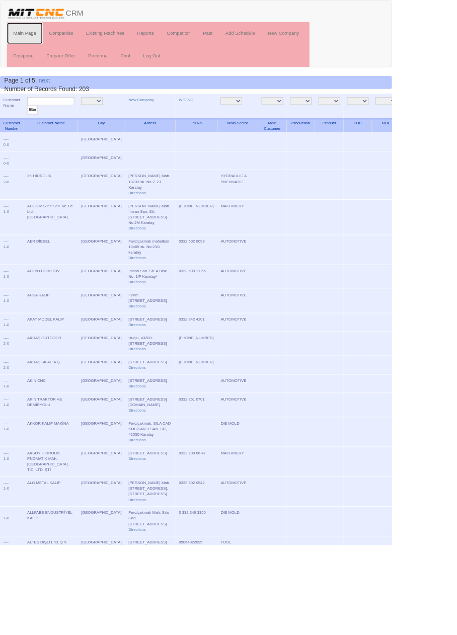
click at [29, 38] on link "Main Page" at bounding box center [29, 38] width 42 height 25
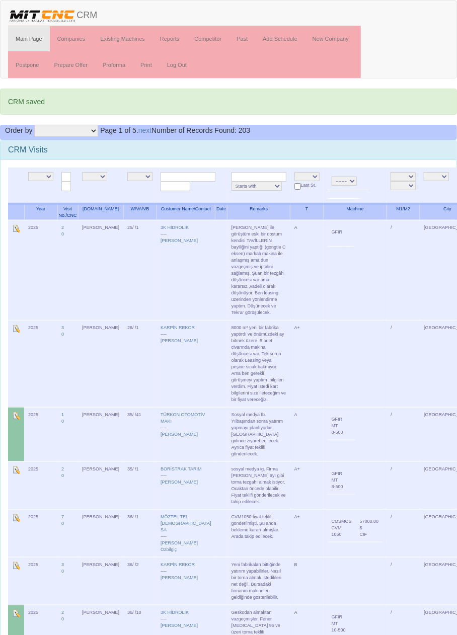
click at [189, 175] on input "text" at bounding box center [187, 177] width 55 height 10
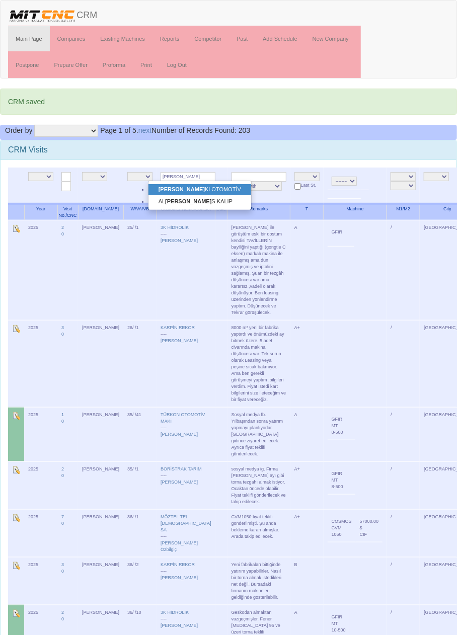
click at [203, 188] on link "YAN KI OTOMOTİV" at bounding box center [199, 189] width 103 height 11
type input "[PERSON_NAME]"
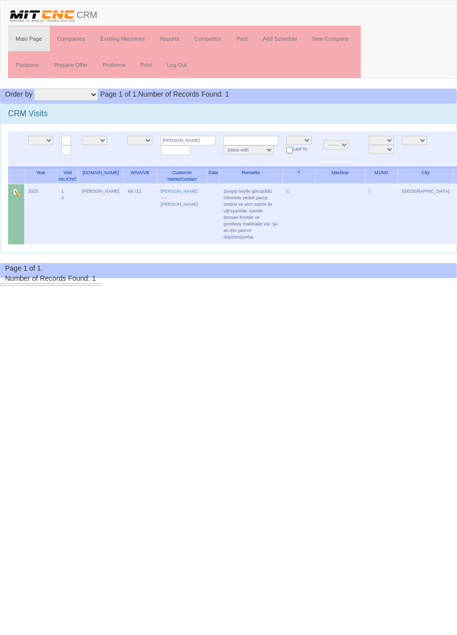
click at [207, 211] on td at bounding box center [213, 214] width 12 height 61
click at [16, 192] on img at bounding box center [16, 192] width 8 height 8
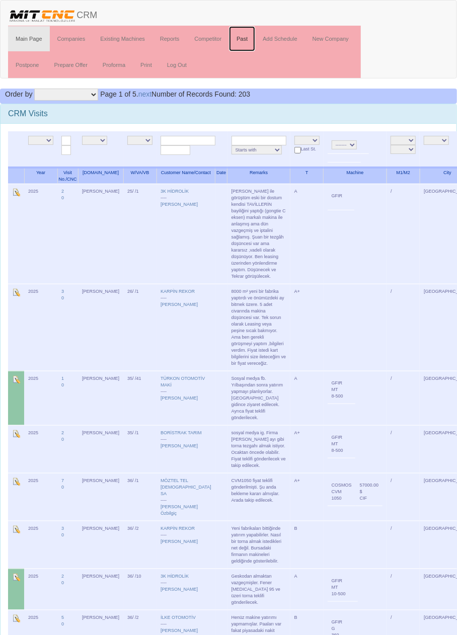
click at [242, 39] on link "Past" at bounding box center [242, 38] width 26 height 25
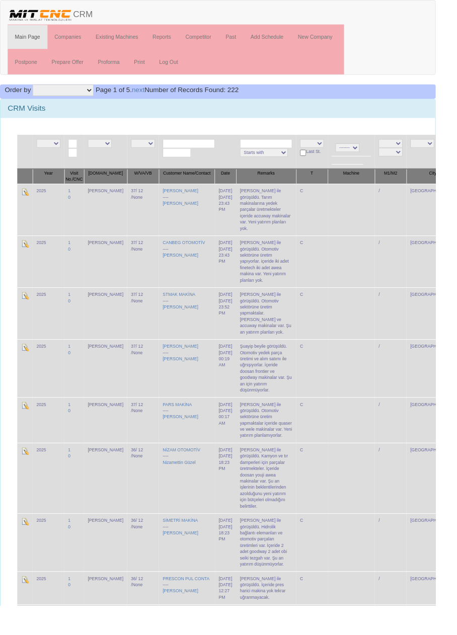
click at [190, 149] on input "text" at bounding box center [198, 151] width 55 height 10
click at [325, 276] on td "C" at bounding box center [326, 274] width 33 height 54
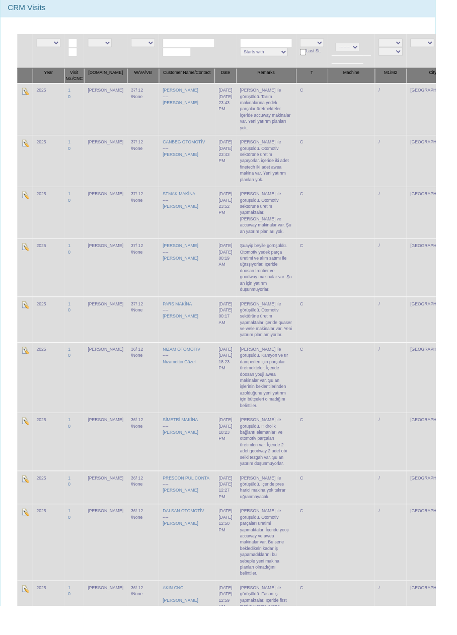
scroll to position [101, 0]
